Goal: Task Accomplishment & Management: Use online tool/utility

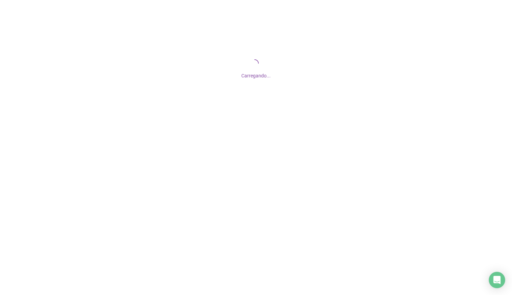
click at [316, 158] on div at bounding box center [256, 147] width 512 height 295
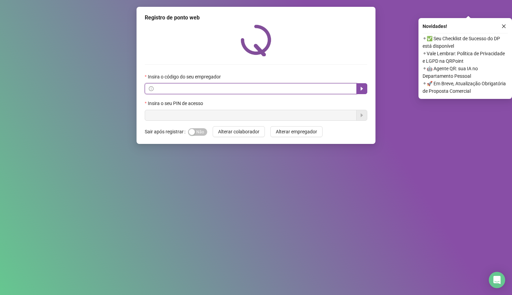
click at [205, 90] on input "text" at bounding box center [254, 89] width 198 height 8
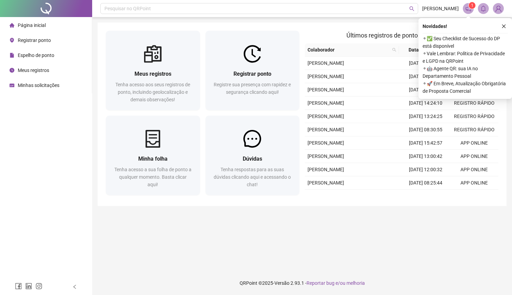
click at [31, 42] on span "Registrar ponto" at bounding box center [34, 40] width 33 height 5
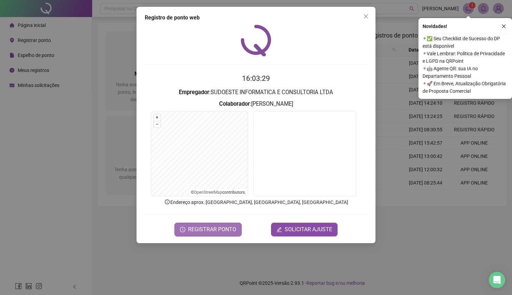
click at [212, 231] on span "REGISTRAR PONTO" at bounding box center [212, 230] width 48 height 8
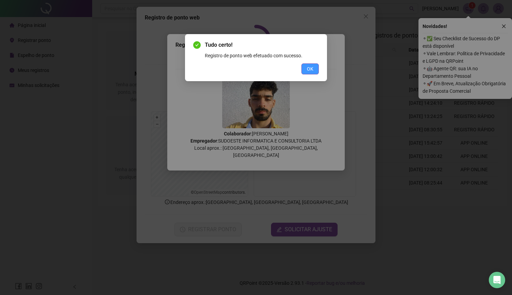
click at [308, 69] on span "OK" at bounding box center [310, 69] width 6 height 8
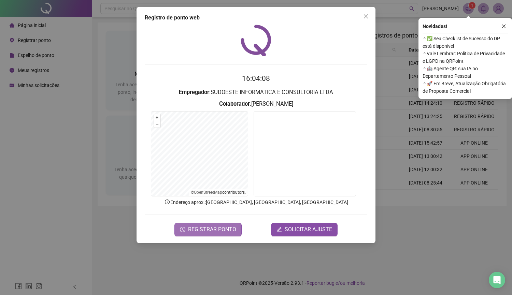
click at [209, 226] on span "REGISTRAR PONTO" at bounding box center [212, 230] width 48 height 8
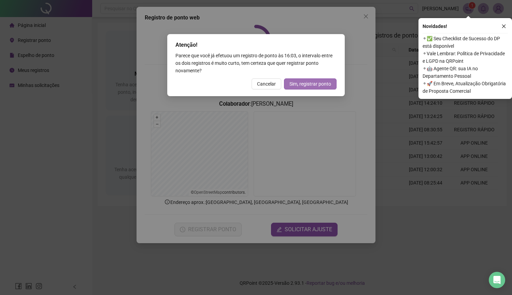
click at [312, 85] on span "Sim, registrar ponto" at bounding box center [311, 84] width 42 height 8
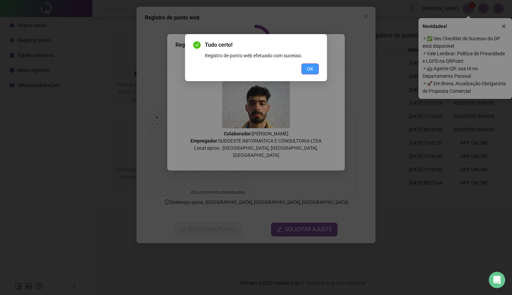
click at [308, 73] on button "OK" at bounding box center [309, 69] width 17 height 11
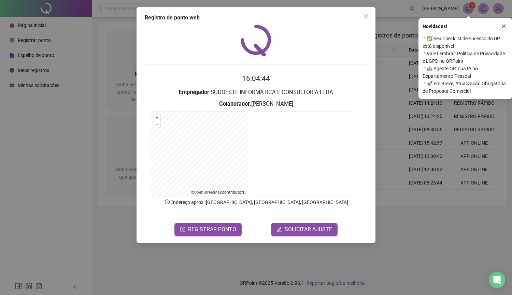
click at [365, 11] on div "Registro de ponto web 16:04:44 Empregador : SUDOESTE INFORMATICA E CONSULTORIA …" at bounding box center [256, 125] width 239 height 237
click at [365, 16] on icon "close" at bounding box center [366, 16] width 4 height 4
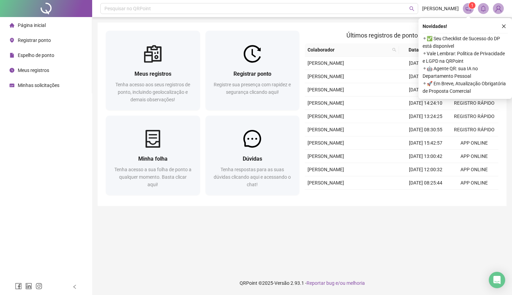
click at [37, 68] on span "Meus registros" at bounding box center [33, 70] width 31 height 5
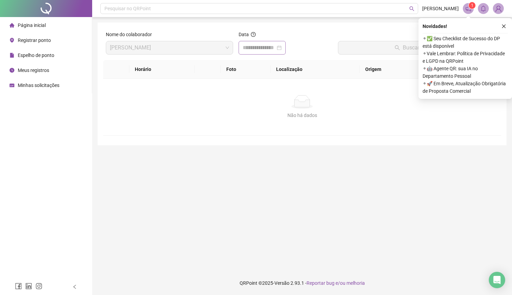
click at [282, 46] on div at bounding box center [262, 48] width 39 height 8
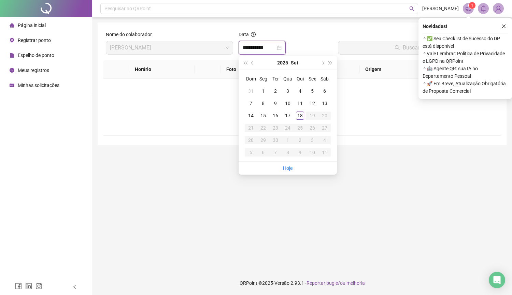
type input "**********"
click at [286, 168] on link "Hoje" at bounding box center [288, 168] width 10 height 5
type input "**********"
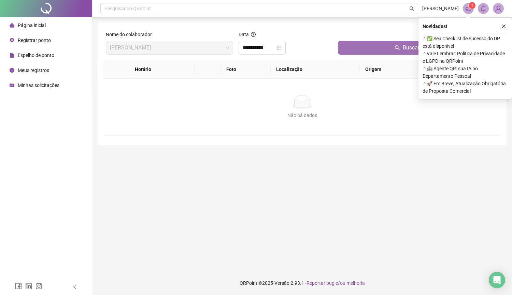
click at [365, 51] on button "Buscar registros" at bounding box center [418, 48] width 160 height 14
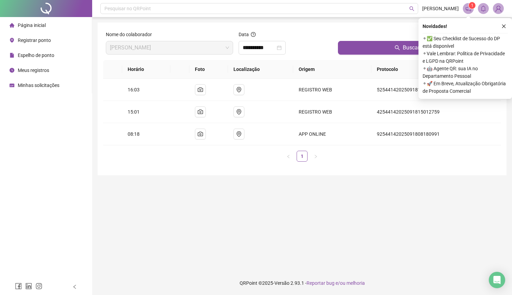
click at [62, 36] on li "Registrar ponto" at bounding box center [45, 40] width 89 height 14
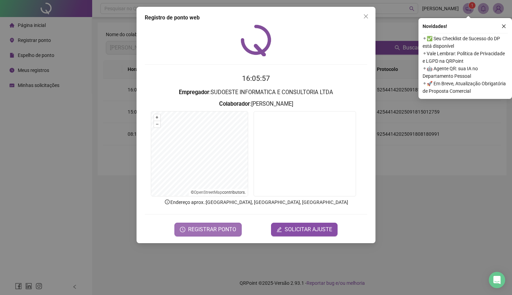
click at [217, 232] on span "REGISTRAR PONTO" at bounding box center [212, 230] width 48 height 8
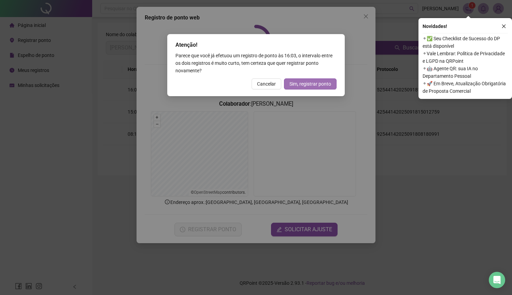
click at [319, 81] on span "Sim, registrar ponto" at bounding box center [311, 84] width 42 height 8
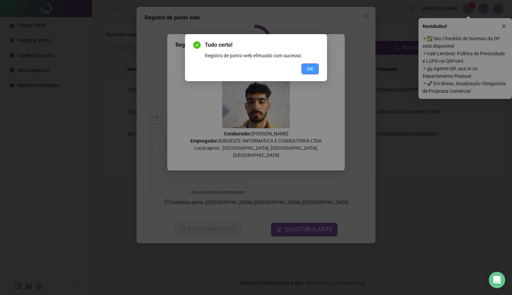
click at [306, 66] on button "OK" at bounding box center [309, 69] width 17 height 11
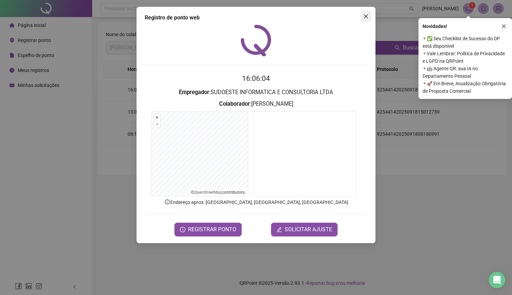
click at [367, 16] on icon "close" at bounding box center [365, 16] width 5 height 5
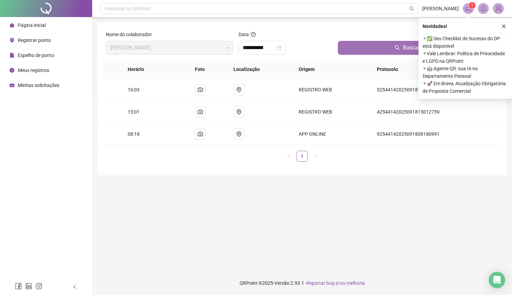
click at [357, 41] on button "Buscar registros" at bounding box center [418, 48] width 160 height 14
click at [359, 50] on button "Buscar registros" at bounding box center [418, 48] width 160 height 14
click at [282, 48] on icon "close-circle" at bounding box center [279, 47] width 5 height 5
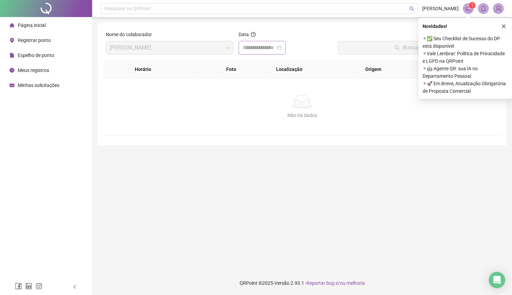
click at [282, 48] on div at bounding box center [262, 48] width 39 height 8
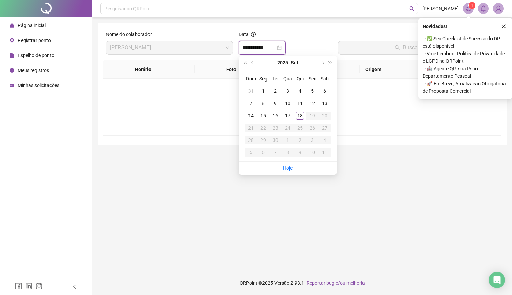
type input "**********"
click at [284, 166] on link "Hoje" at bounding box center [288, 168] width 10 height 5
type input "**********"
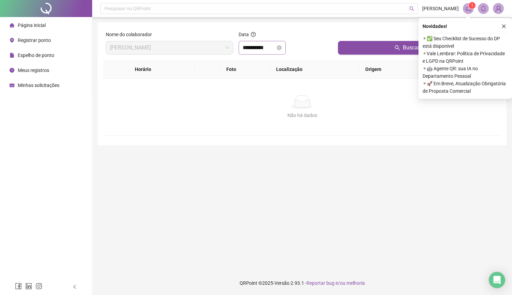
click at [387, 57] on div "Buscar registros" at bounding box center [418, 45] width 166 height 29
click at [396, 50] on icon "search" at bounding box center [397, 47] width 5 height 5
